Goal: Check status: Verify the current state of an ongoing process or item

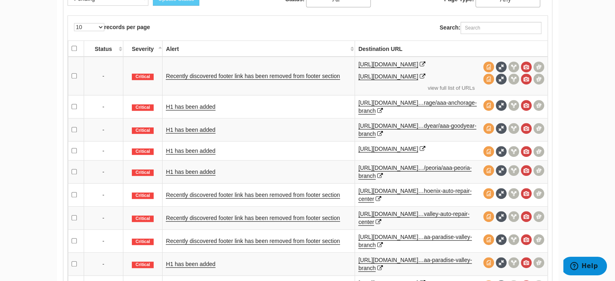
scroll to position [449, 0]
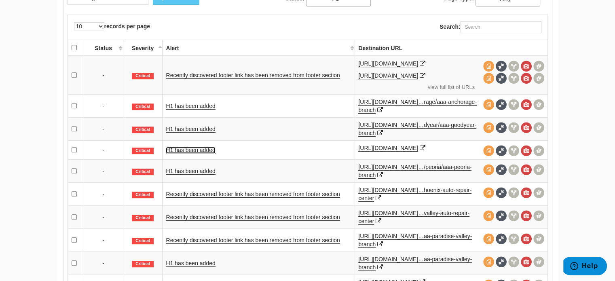
click at [194, 151] on link "H1 has been added" at bounding box center [190, 150] width 49 height 7
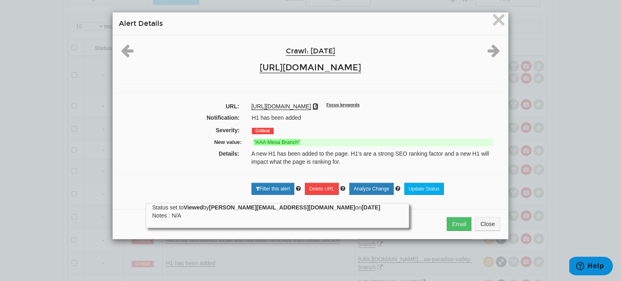
click at [318, 104] on icon at bounding box center [315, 106] width 6 height 6
click at [499, 17] on span "×" at bounding box center [498, 19] width 14 height 27
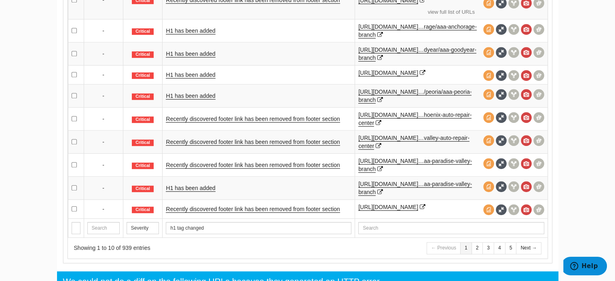
scroll to position [525, 0]
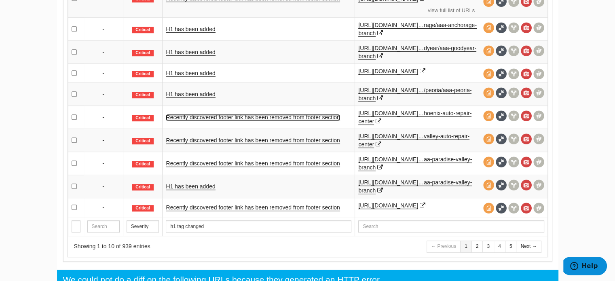
click at [260, 120] on link "Recently discovered footer link has been removed from footer section" at bounding box center [253, 117] width 174 height 7
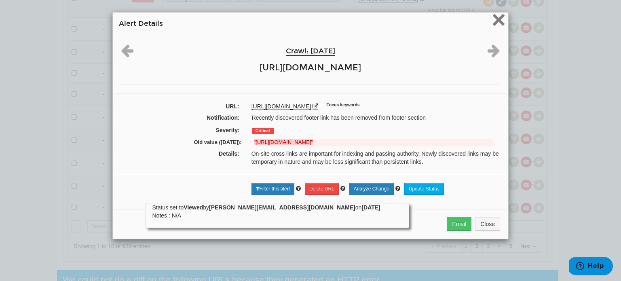
click at [501, 22] on span "×" at bounding box center [498, 19] width 14 height 27
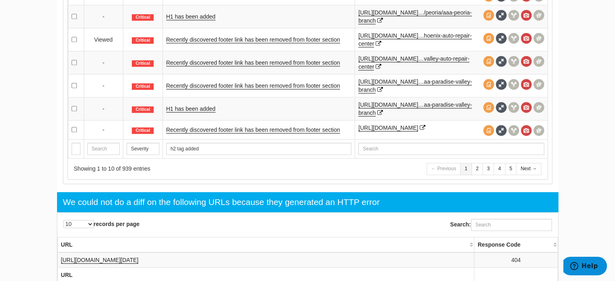
scroll to position [602, 0]
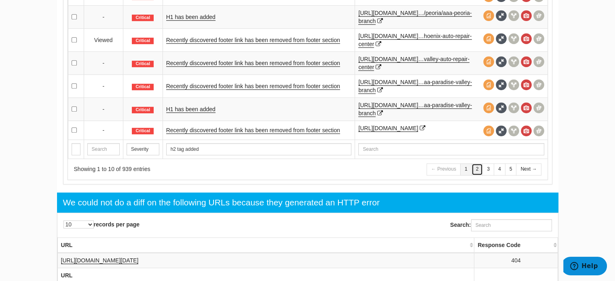
click at [480, 175] on link "2" at bounding box center [477, 169] width 12 height 12
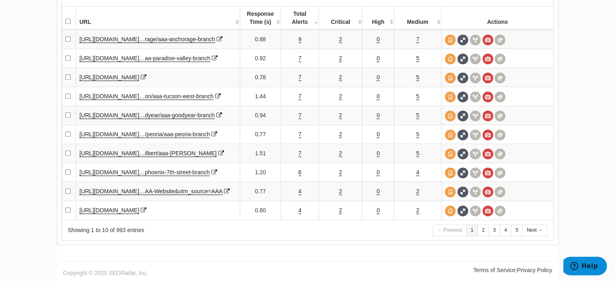
scroll to position [891, 0]
click at [495, 236] on link "3" at bounding box center [494, 230] width 12 height 12
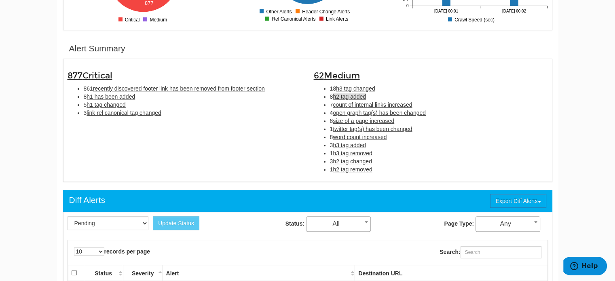
scroll to position [222, 0]
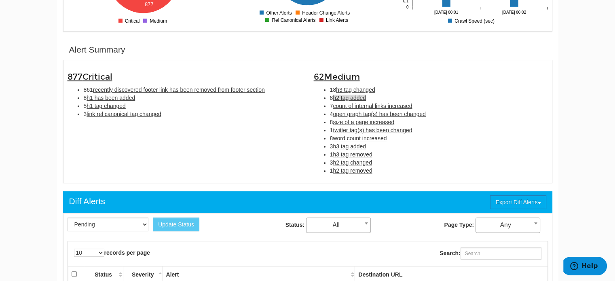
click at [352, 95] on span "h2 tag added" at bounding box center [349, 98] width 33 height 6
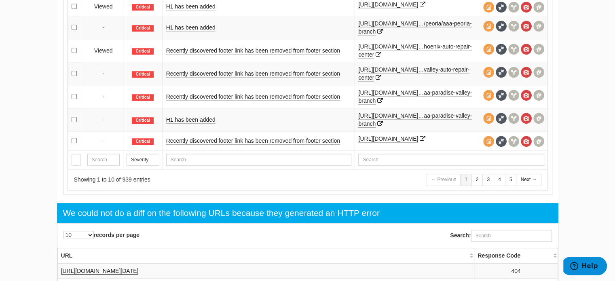
scroll to position [592, 0]
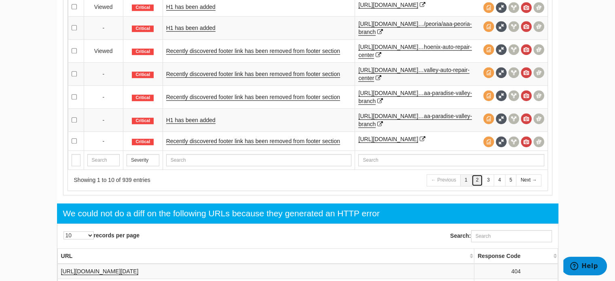
click at [474, 186] on link "2" at bounding box center [477, 180] width 12 height 12
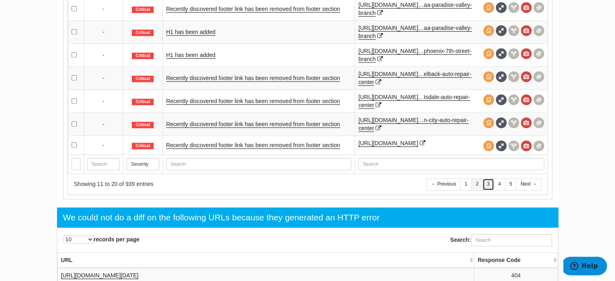
click at [490, 187] on link "3" at bounding box center [488, 184] width 12 height 12
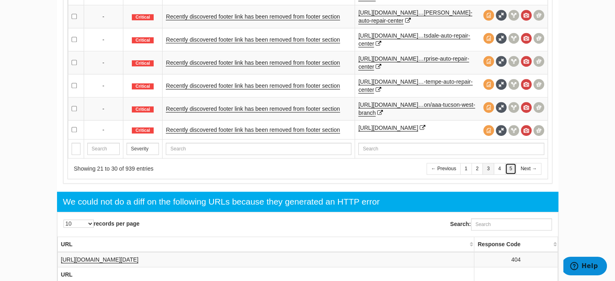
click at [513, 168] on link "5" at bounding box center [511, 169] width 12 height 12
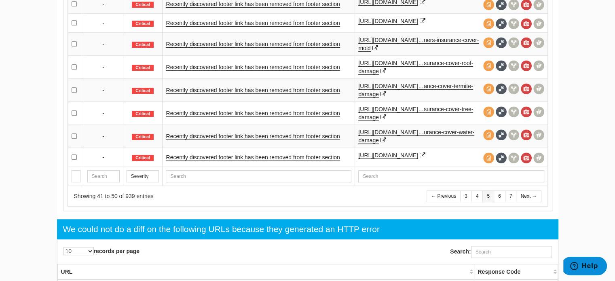
scroll to position [546, 0]
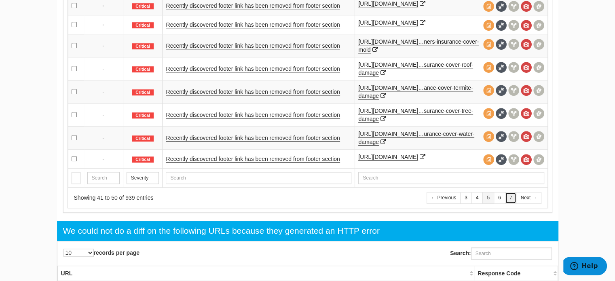
click at [512, 202] on link "7" at bounding box center [511, 198] width 12 height 12
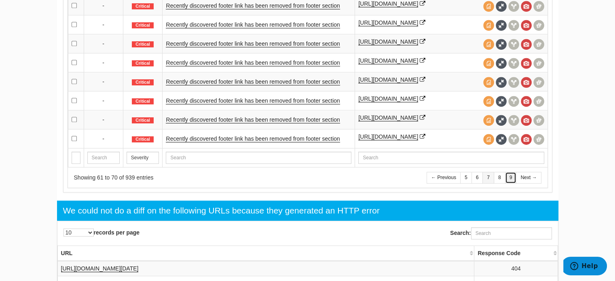
click at [514, 183] on link "9" at bounding box center [511, 178] width 12 height 12
click at [512, 183] on link "11" at bounding box center [509, 178] width 14 height 12
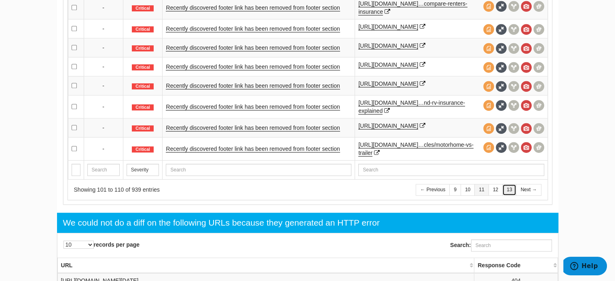
click at [504, 196] on link "13" at bounding box center [509, 190] width 14 height 12
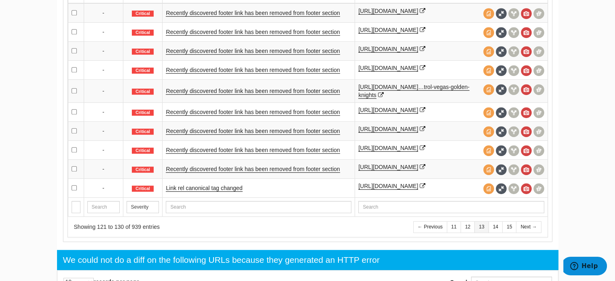
scroll to position [501, 0]
click at [508, 233] on link "15" at bounding box center [509, 227] width 14 height 12
